Goal: Information Seeking & Learning: Learn about a topic

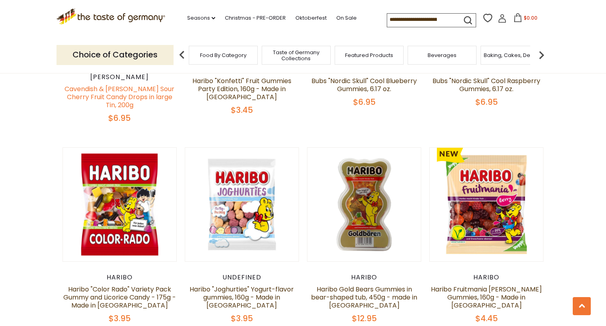
scroll to position [1561, 0]
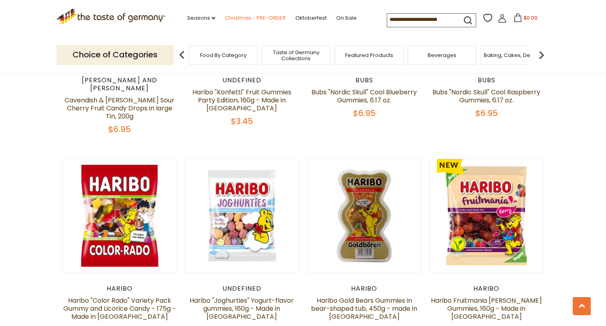
click at [225, 17] on link "Christmas - PRE-ORDER" at bounding box center [255, 18] width 61 height 9
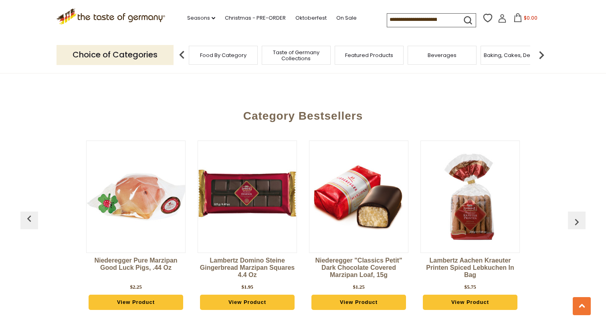
scroll to position [2113, 0]
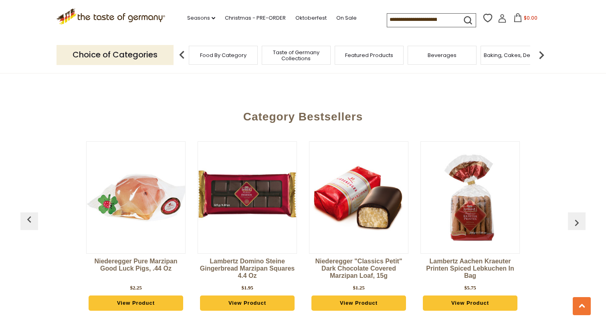
click at [147, 199] on img at bounding box center [136, 197] width 99 height 99
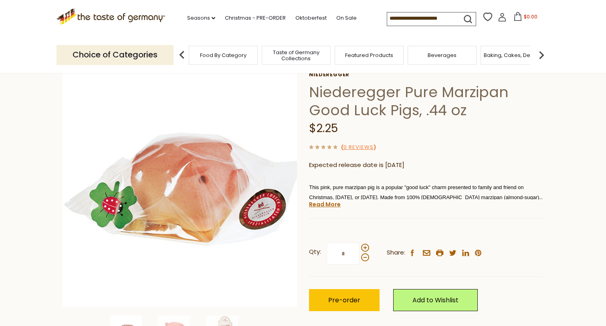
scroll to position [56, 0]
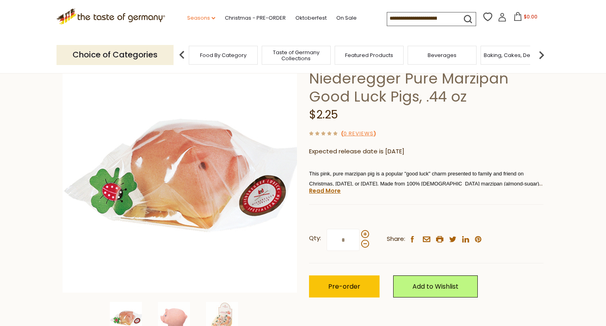
click at [187, 18] on link "Seasons dropdown_arrow" at bounding box center [201, 18] width 28 height 9
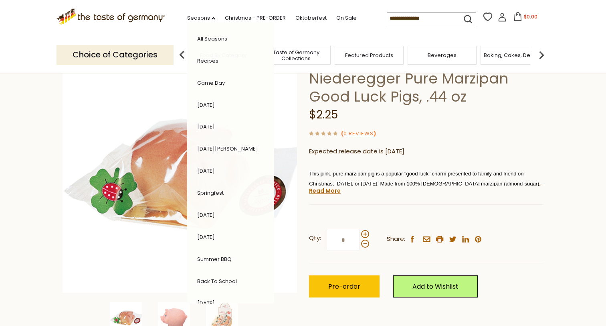
click at [448, 147] on p "Expected release date is 1st Nov 2025" at bounding box center [426, 151] width 235 height 10
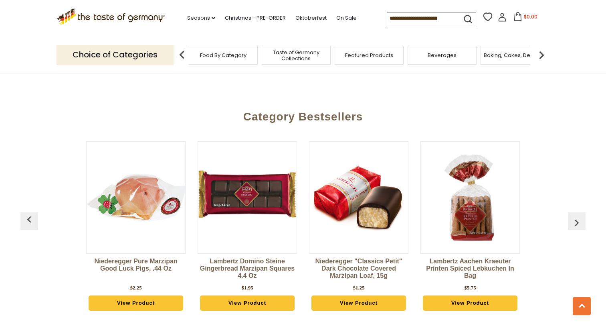
click at [403, 22] on input at bounding box center [421, 17] width 68 height 11
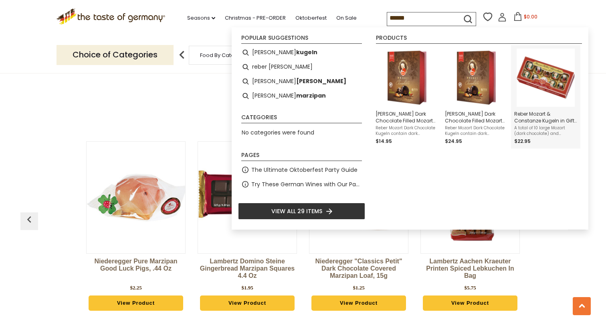
type input "******"
click at [531, 117] on span "Reber Mozart & Constanze Kugeln in Gift Box, 10pc, 7 oz" at bounding box center [545, 117] width 63 height 14
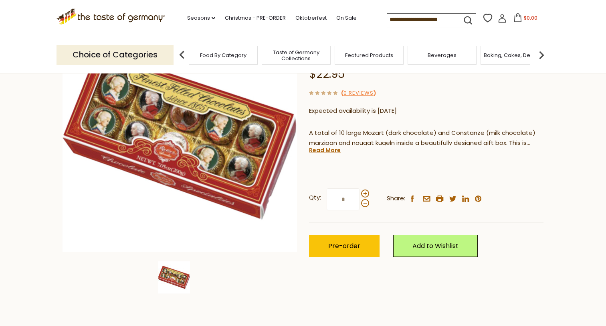
scroll to position [105, 0]
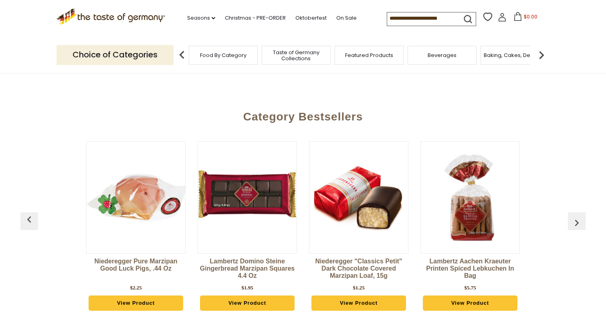
click at [402, 20] on input at bounding box center [421, 17] width 68 height 11
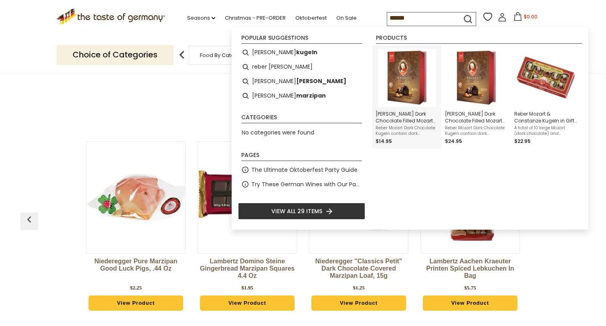
type input "******"
click at [413, 83] on img "Reber Dark Chocolate Filled Mozart Kugel Box 6 pc. 4.2 oz." at bounding box center [407, 78] width 58 height 58
